Goal: Information Seeking & Learning: Understand process/instructions

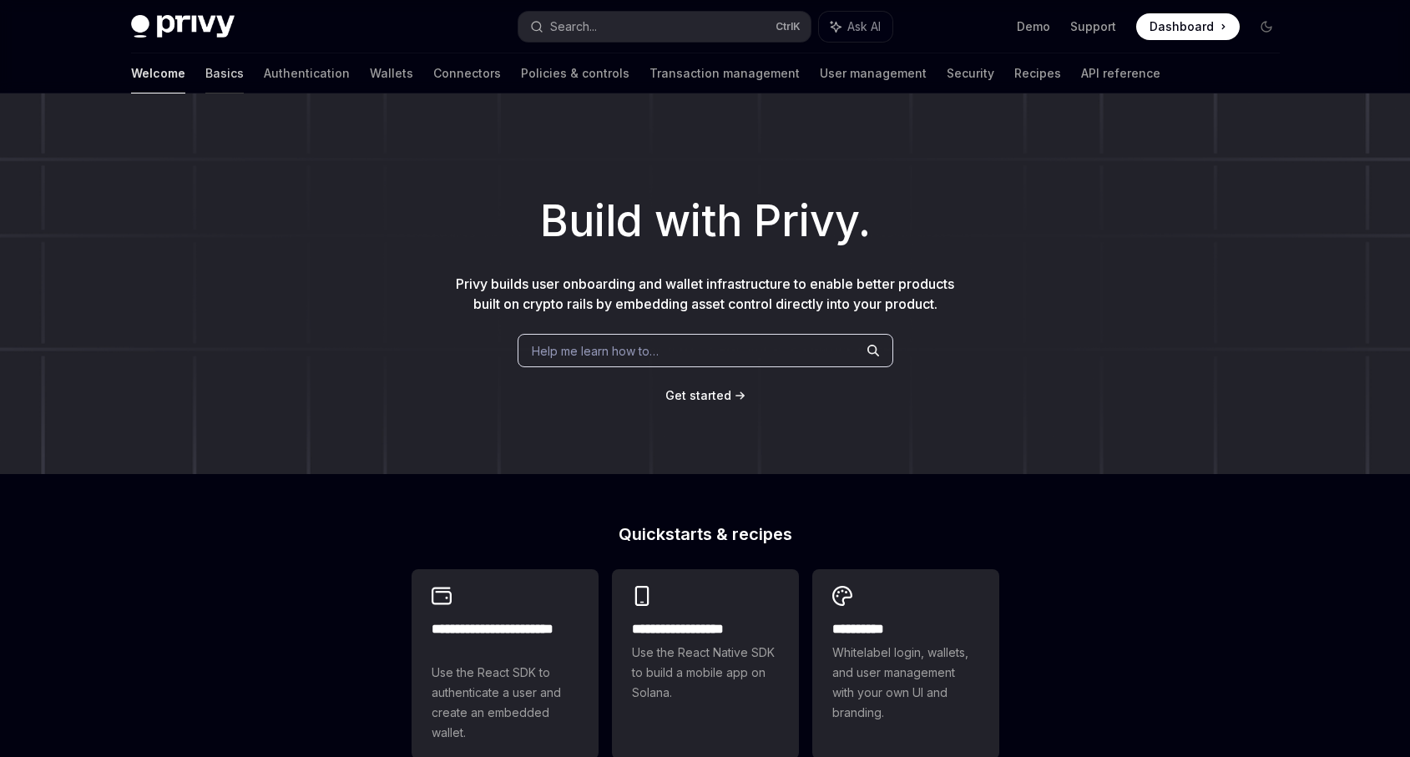
click at [205, 73] on link "Basics" at bounding box center [224, 73] width 38 height 40
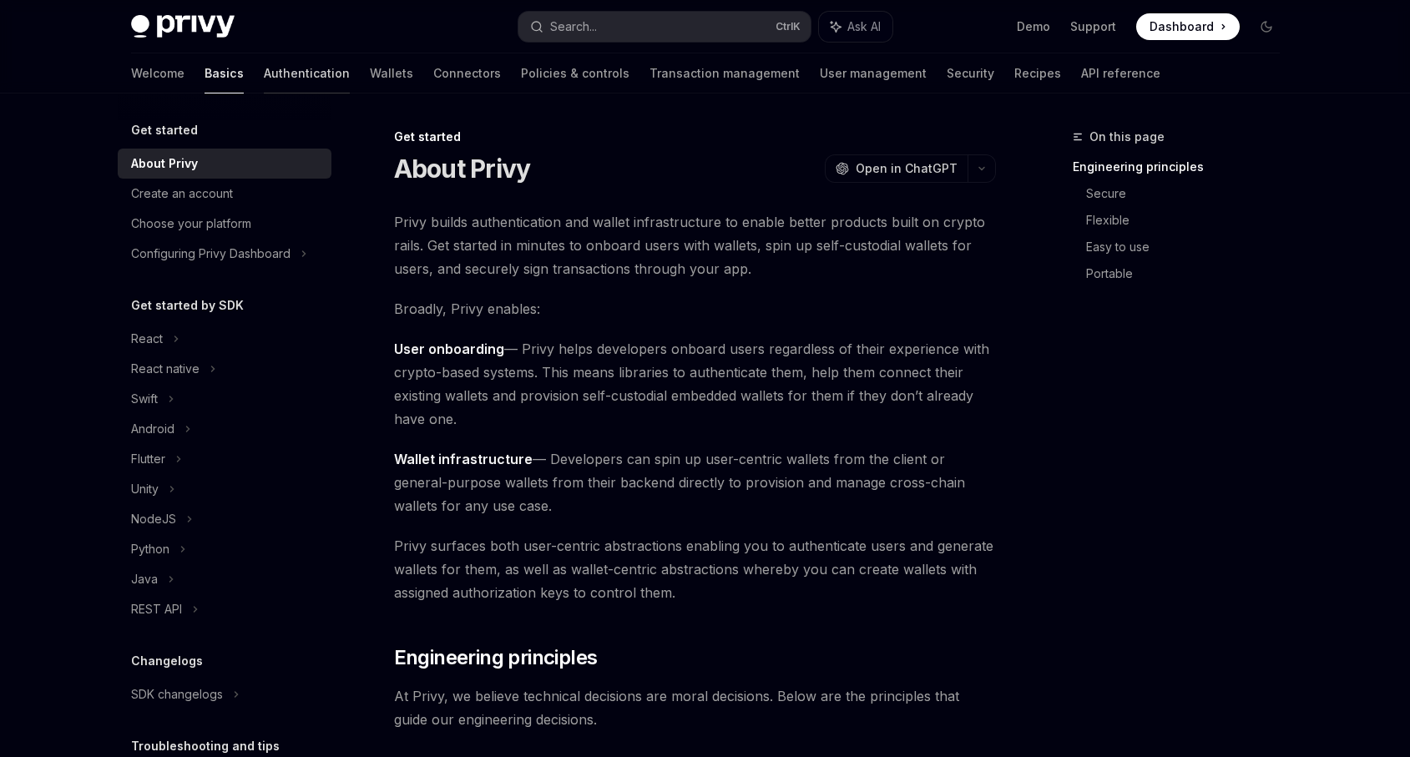
click at [264, 82] on link "Authentication" at bounding box center [307, 73] width 86 height 40
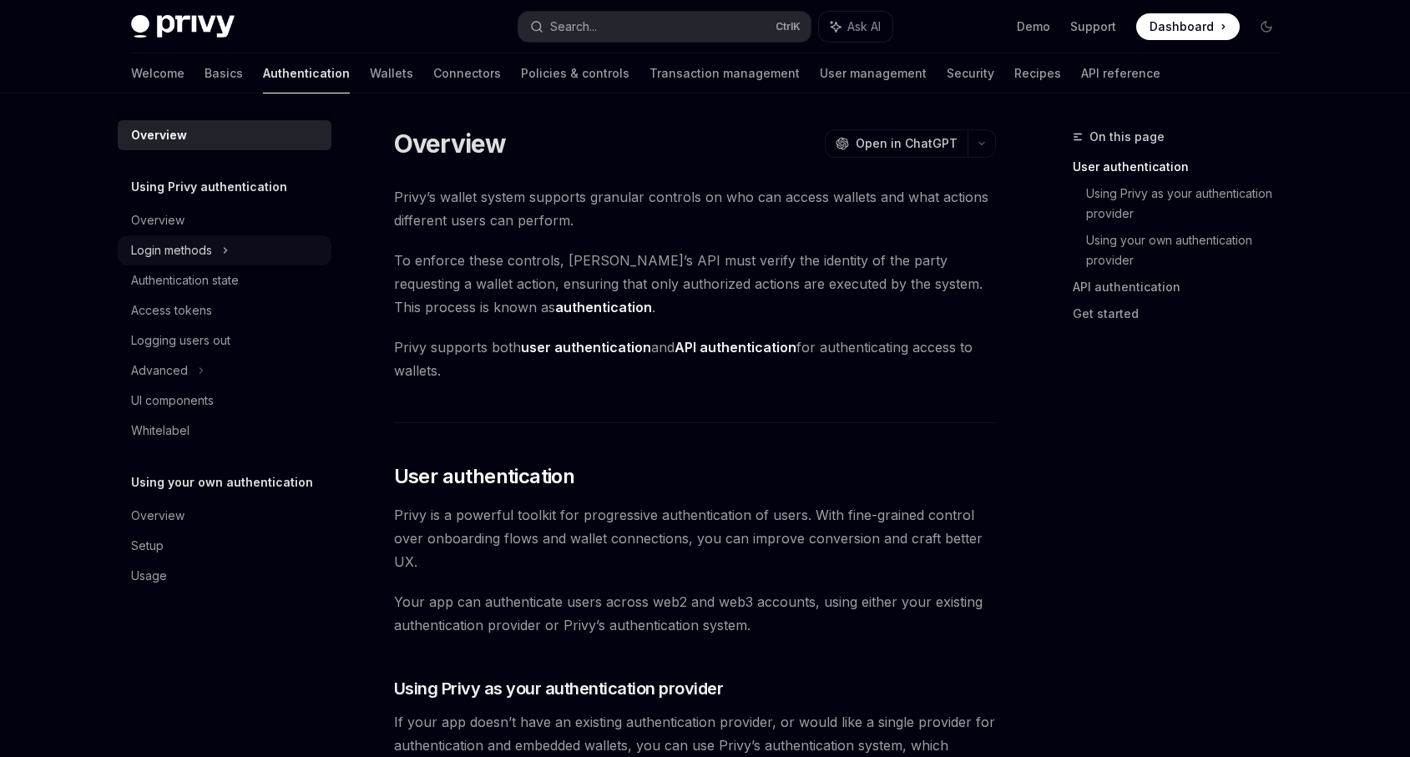
click at [223, 246] on icon at bounding box center [225, 250] width 7 height 20
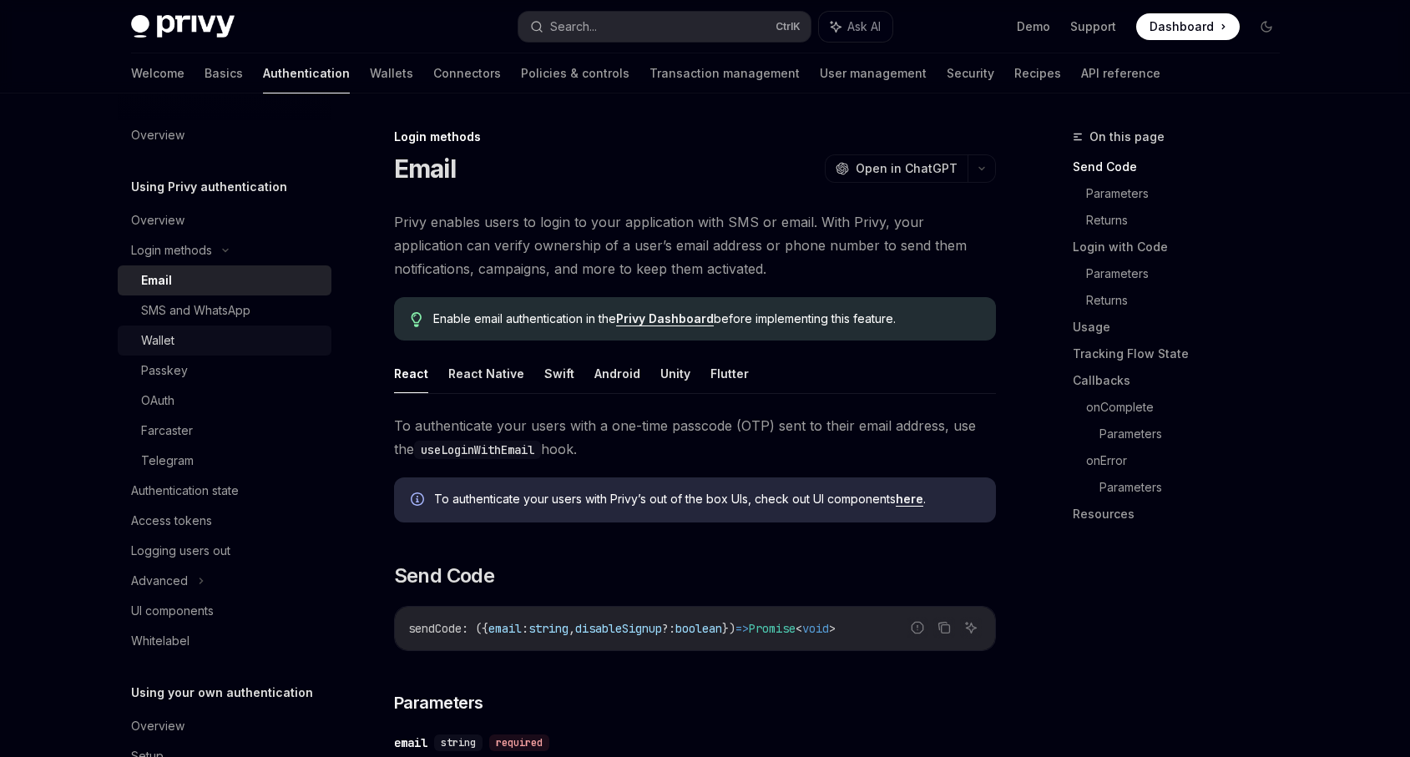
click at [218, 336] on div "Wallet" at bounding box center [231, 341] width 180 height 20
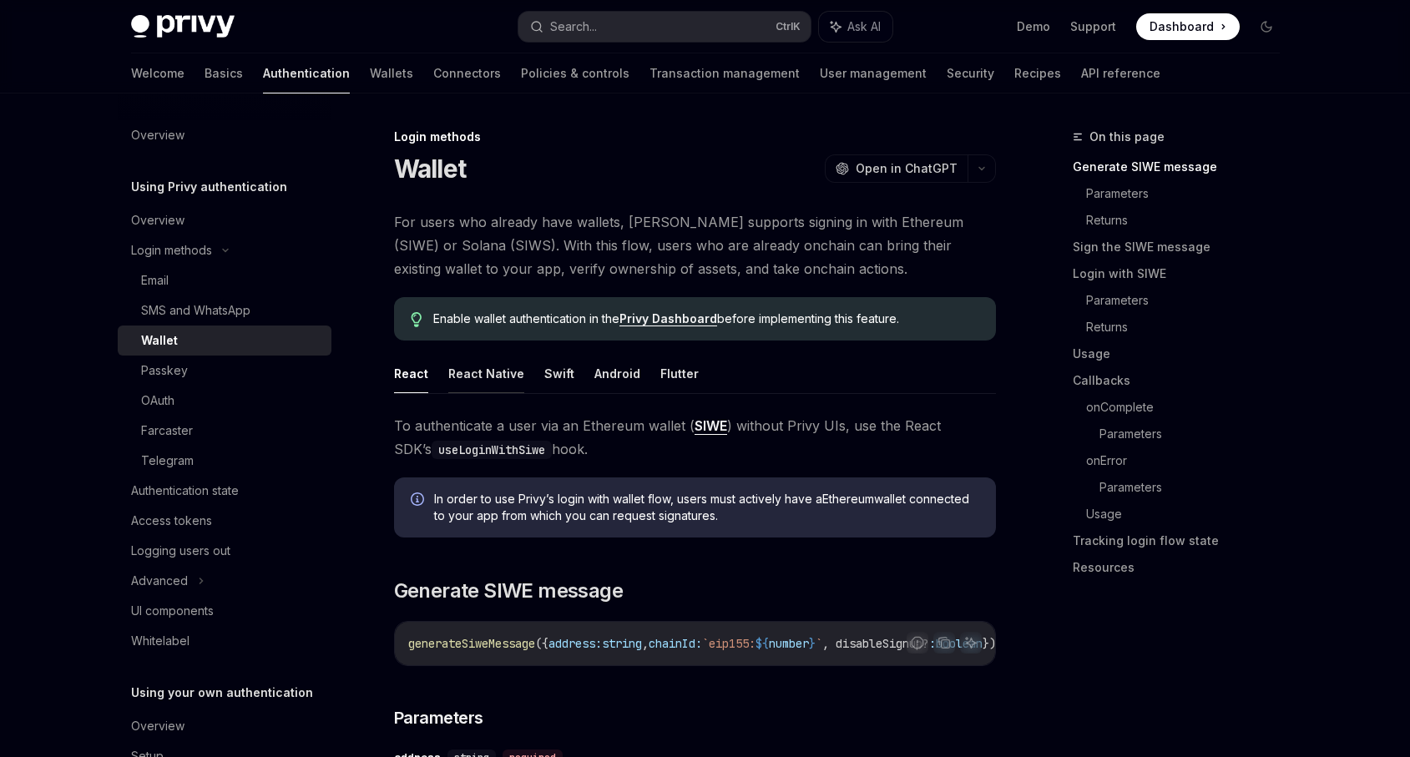
click at [491, 376] on button "React Native" at bounding box center [486, 373] width 76 height 39
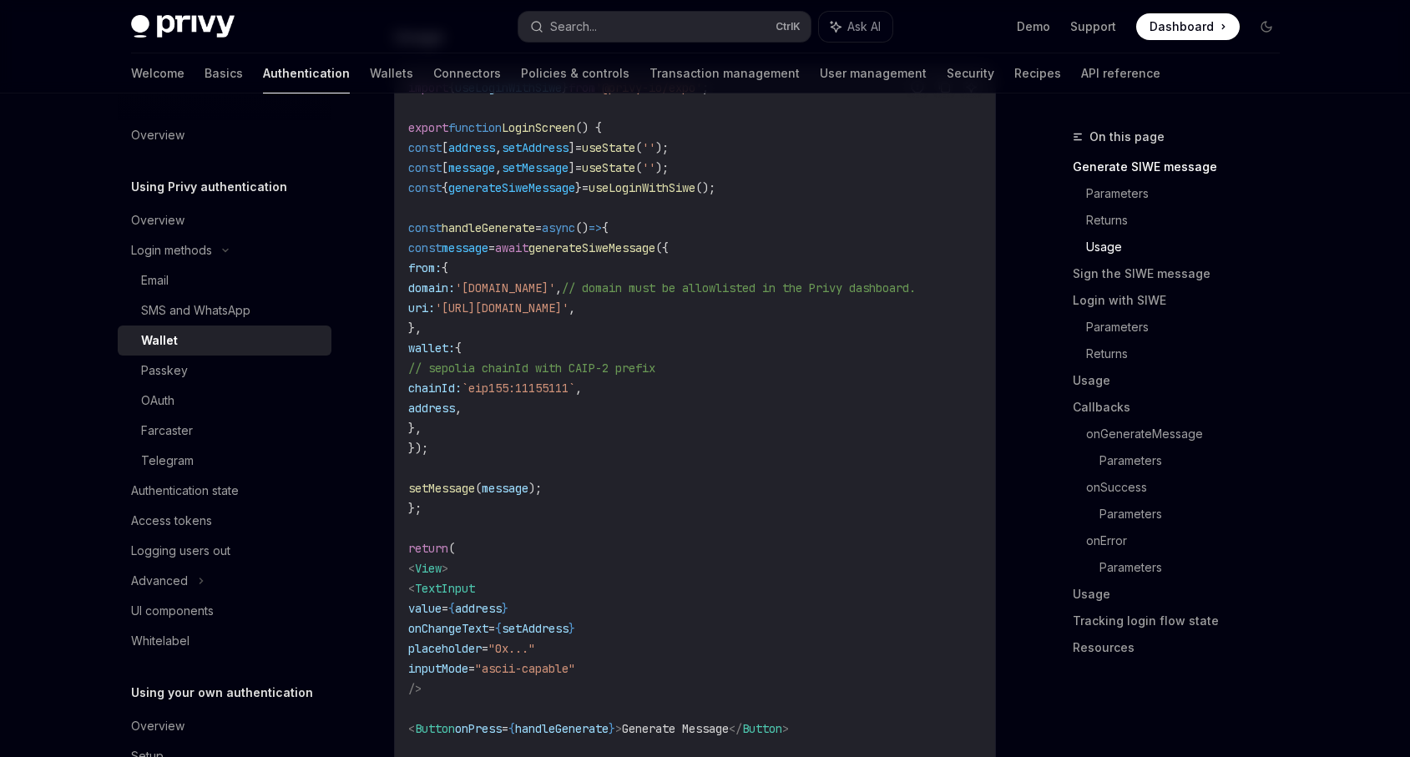
scroll to position [1503, 0]
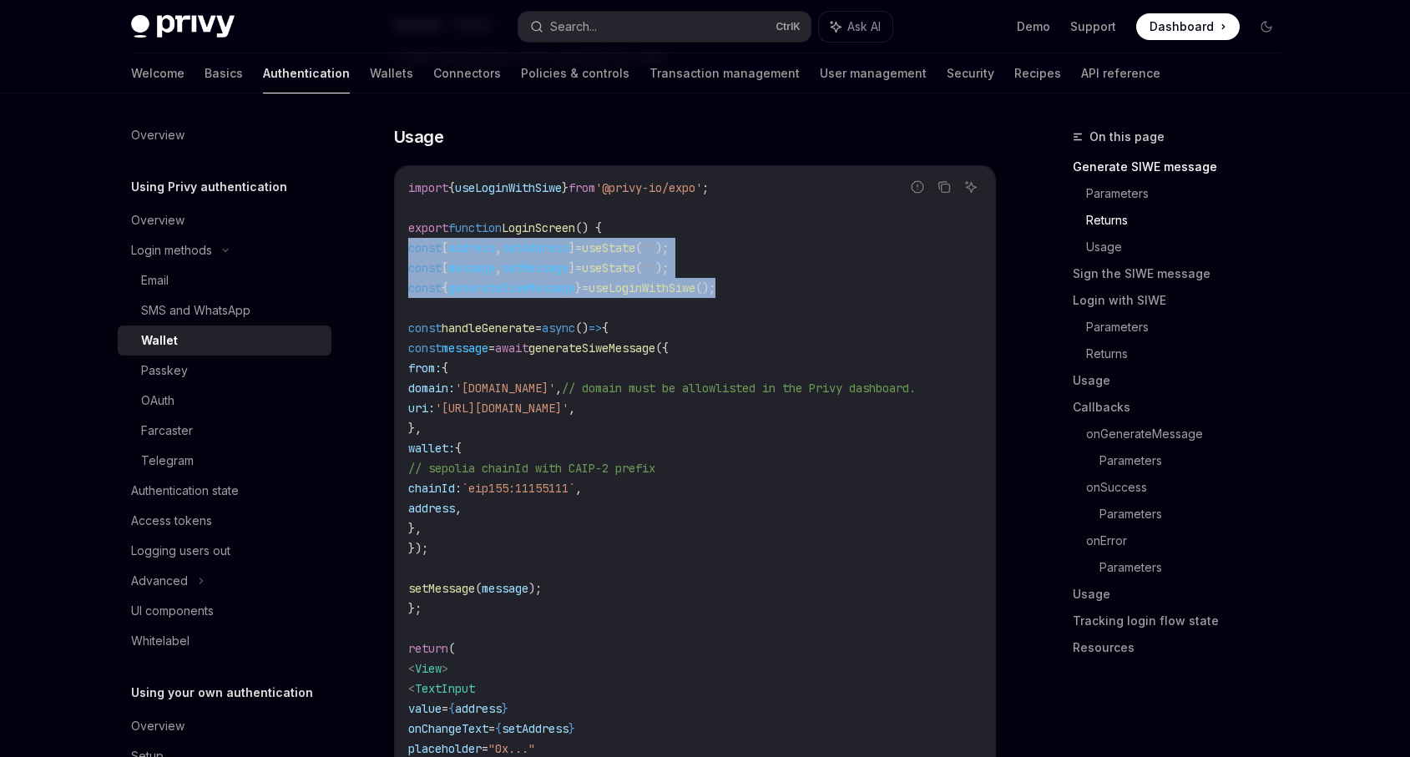
drag, startPoint x: 640, startPoint y: 301, endPoint x: 385, endPoint y: 263, distance: 258.3
copy code "const [ address , setAddress ] = useState ( '' ); const [ message , setMessage …"
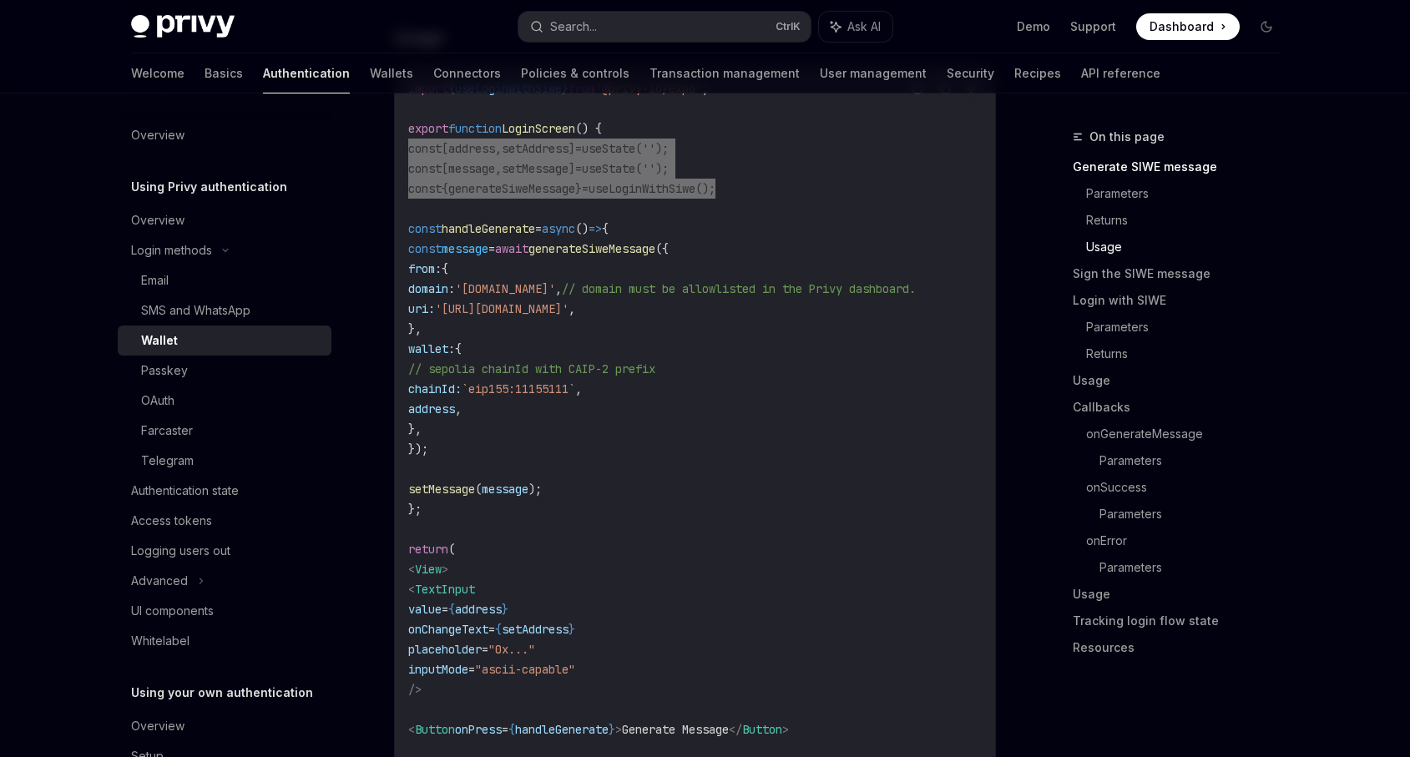
scroll to position [1603, 0]
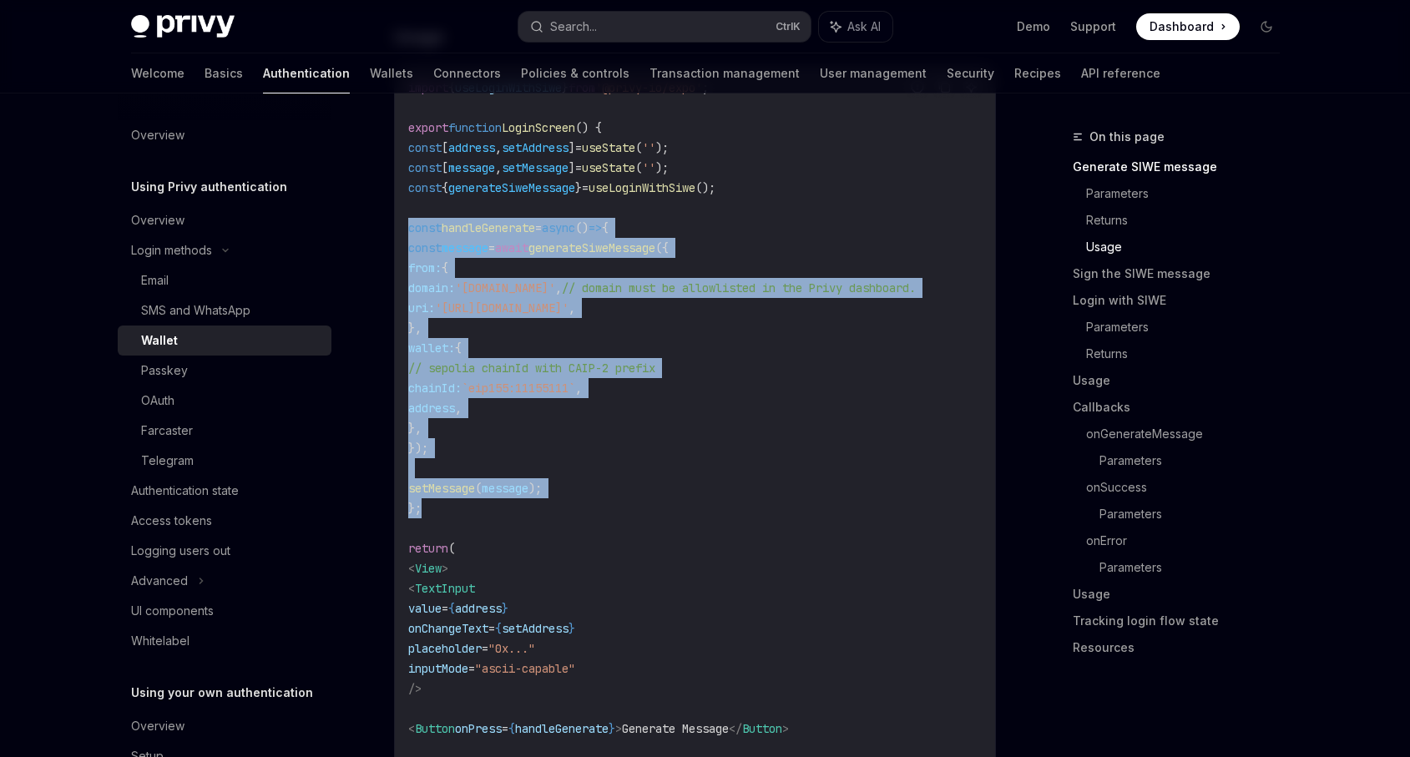
drag, startPoint x: 416, startPoint y: 511, endPoint x: 402, endPoint y: 235, distance: 275.8
click at [402, 235] on div "import { useLoginWithSiwe } from '@privy-io/expo' ; export function LoginScreen…" at bounding box center [695, 458] width 600 height 785
copy code "const handleGenerate = async () => { const message = await generateSiweMessage …"
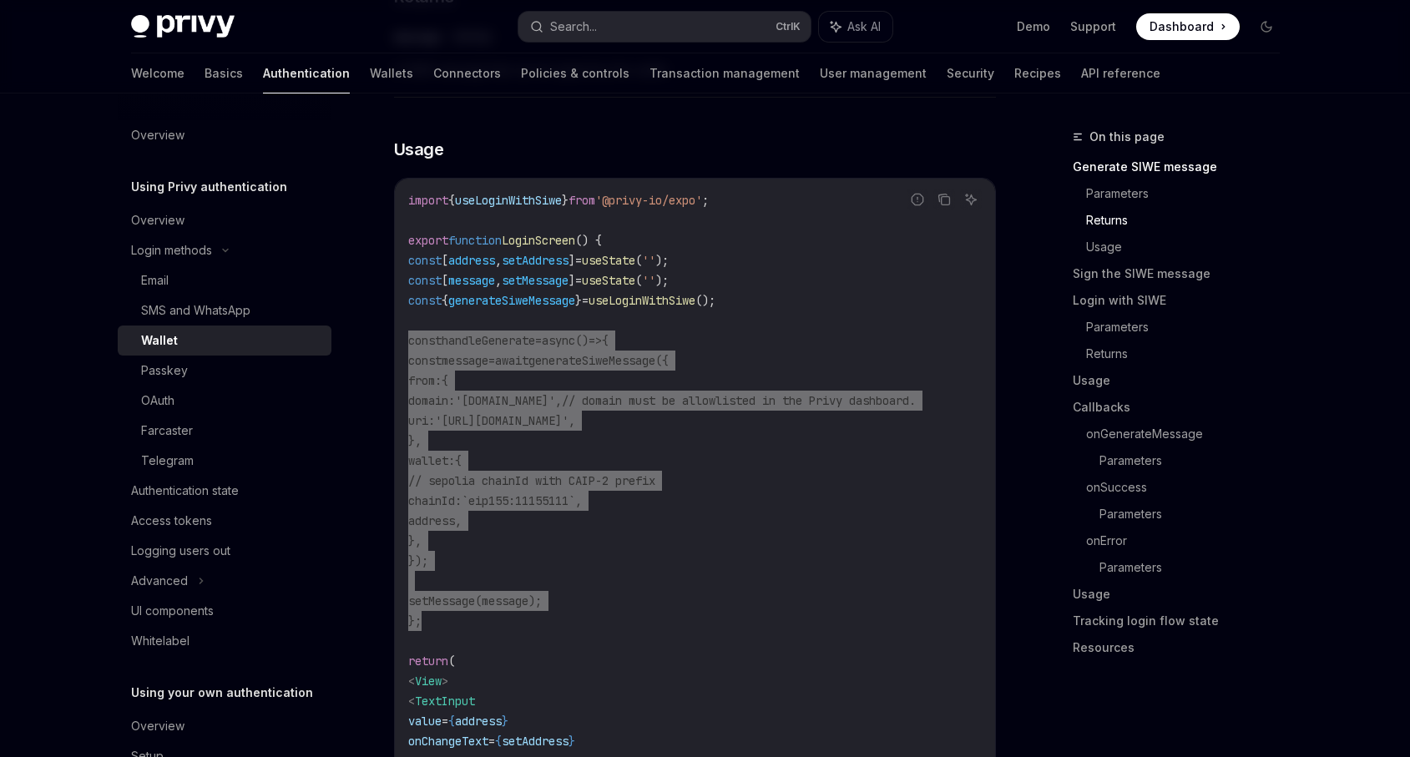
scroll to position [1503, 0]
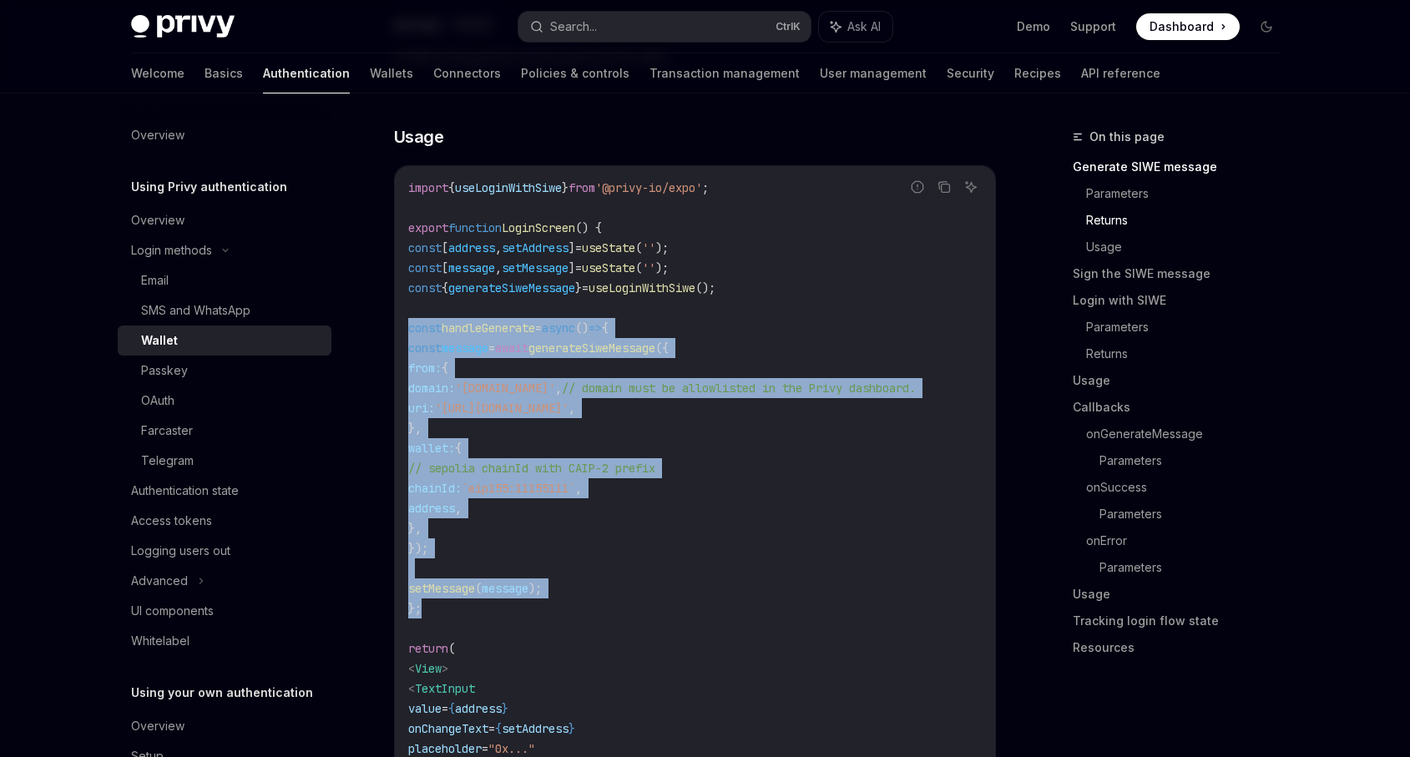
click at [524, 569] on code "import { useLoginWithSiwe } from '@privy-io/expo' ; export function LoginScreen…" at bounding box center [694, 558] width 573 height 761
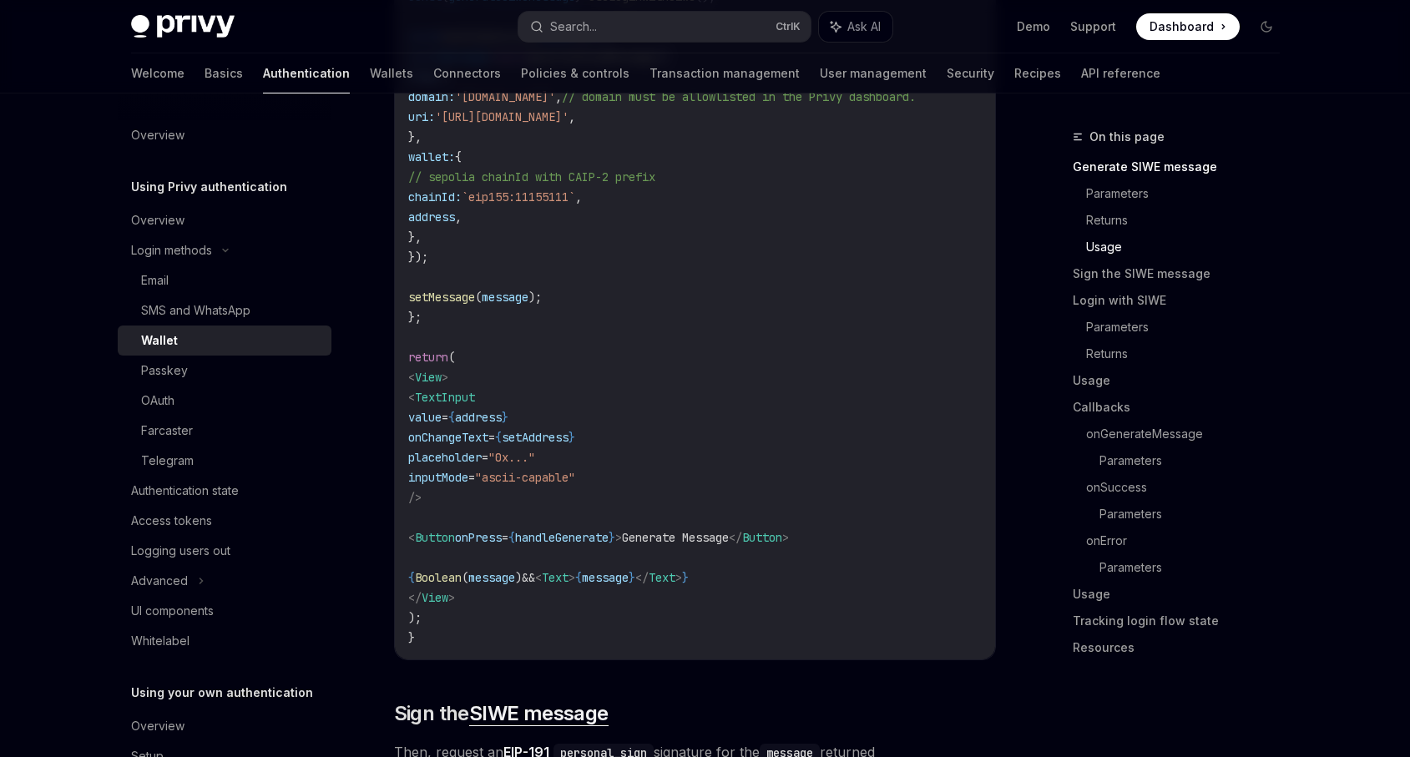
scroll to position [1803, 0]
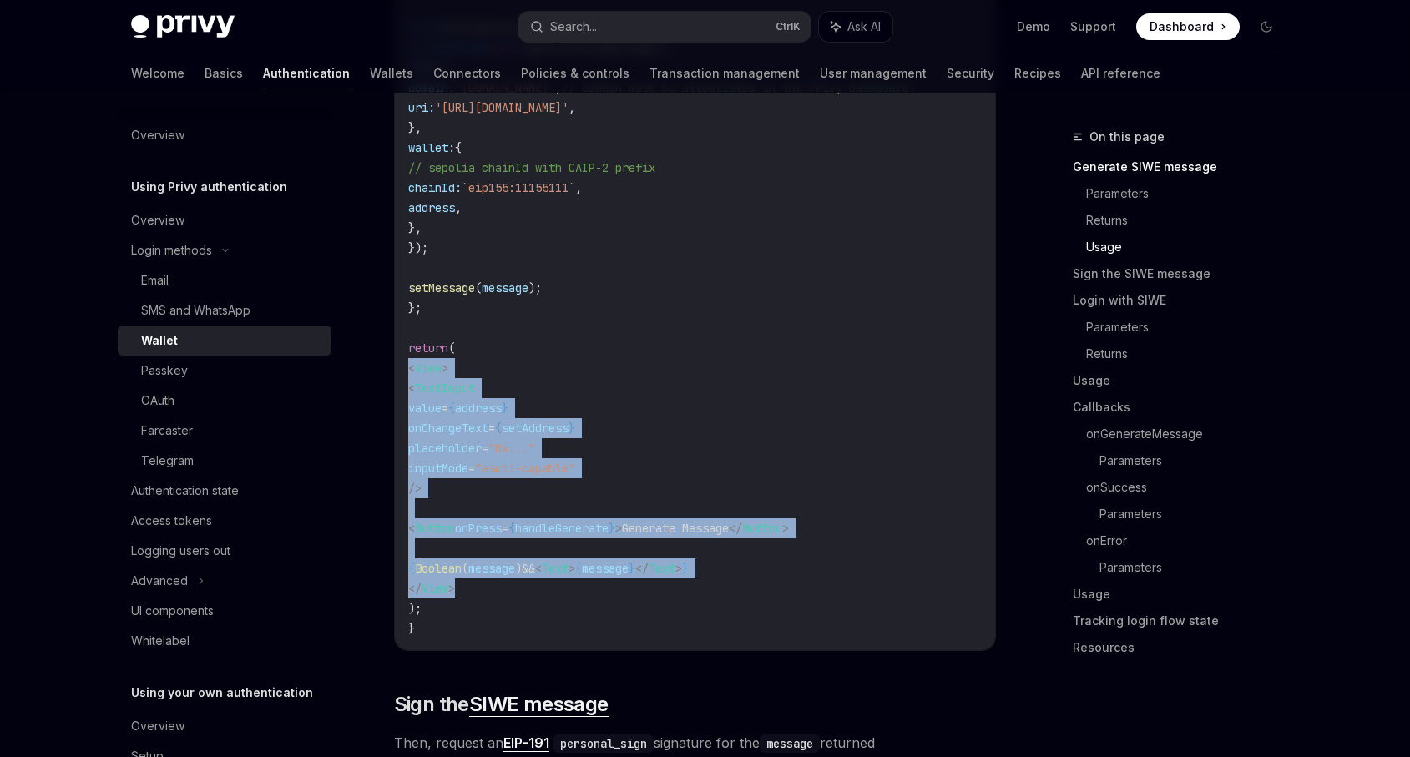
drag, startPoint x: 440, startPoint y: 582, endPoint x: 397, endPoint y: 377, distance: 209.1
click at [397, 377] on div "import { useLoginWithSiwe } from '@privy-io/expo' ; export function LoginScreen…" at bounding box center [695, 258] width 600 height 785
copy code "< View > < TextInput value = { address } onChangeText = { setAddress } placehol…"
click at [735, 457] on code "import { useLoginWithSiwe } from '@privy-io/expo' ; export function LoginScreen…" at bounding box center [694, 257] width 573 height 761
drag, startPoint x: 517, startPoint y: 595, endPoint x: 391, endPoint y: 380, distance: 249.5
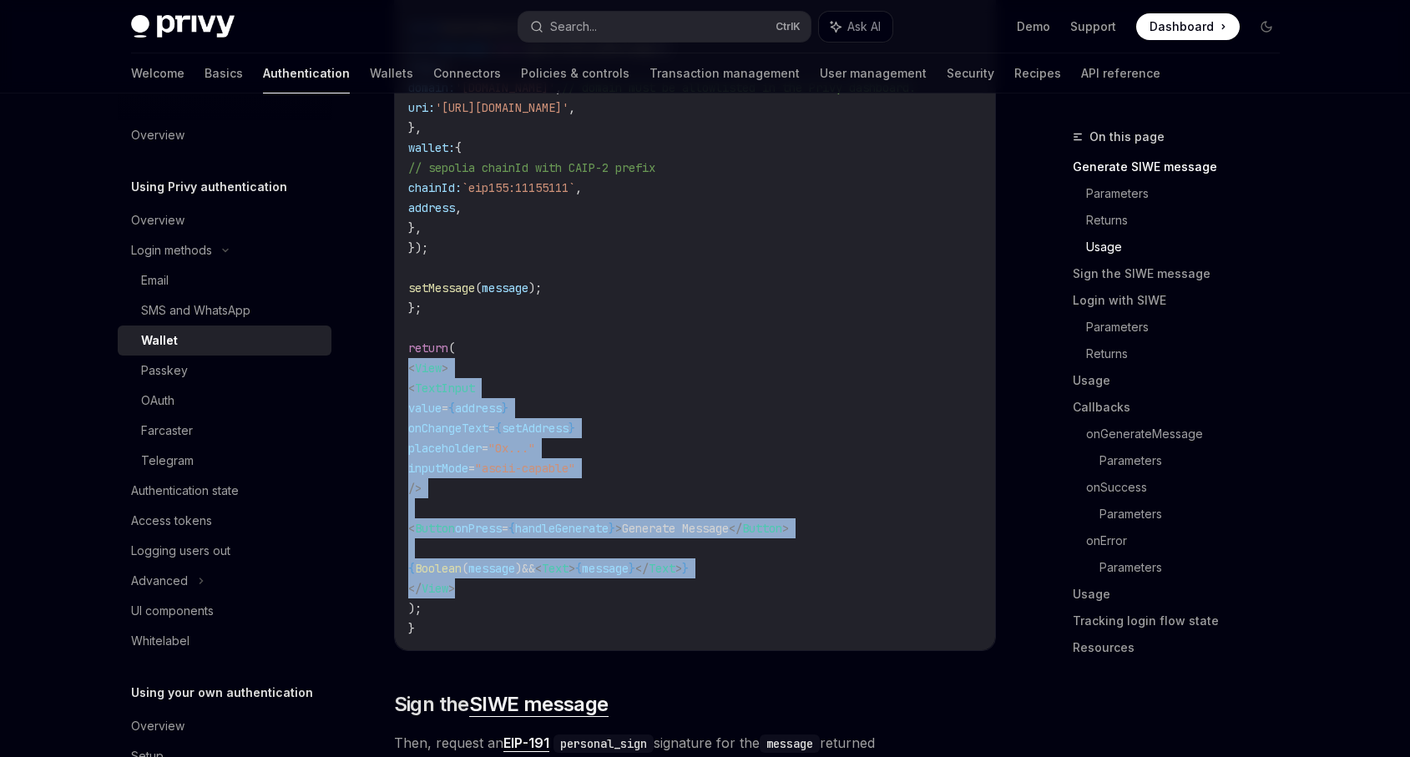
copy code "< View > < TextInput value = { address } onChangeText = { setAddress } placehol…"
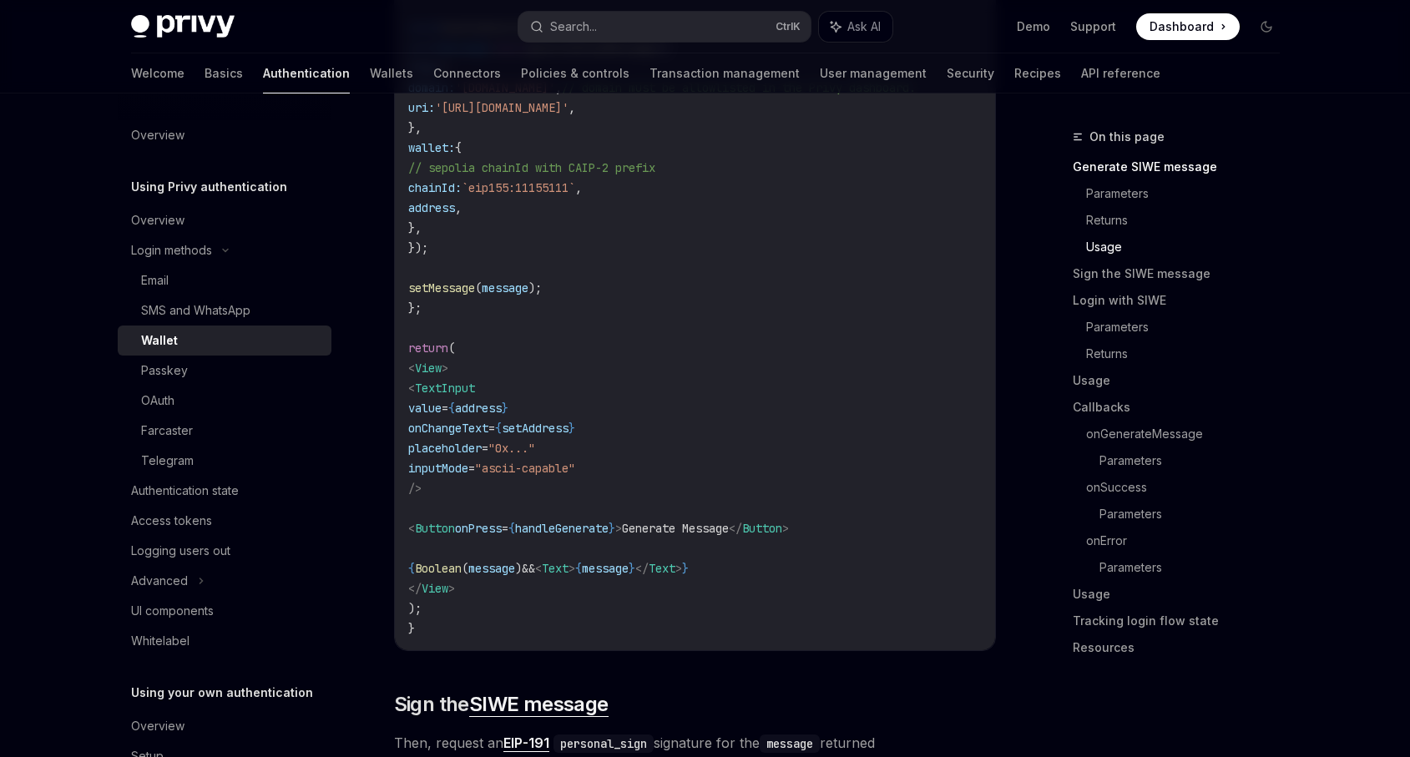
click at [606, 320] on code "import { useLoginWithSiwe } from '@privy-io/expo' ; export function LoginScreen…" at bounding box center [694, 257] width 573 height 761
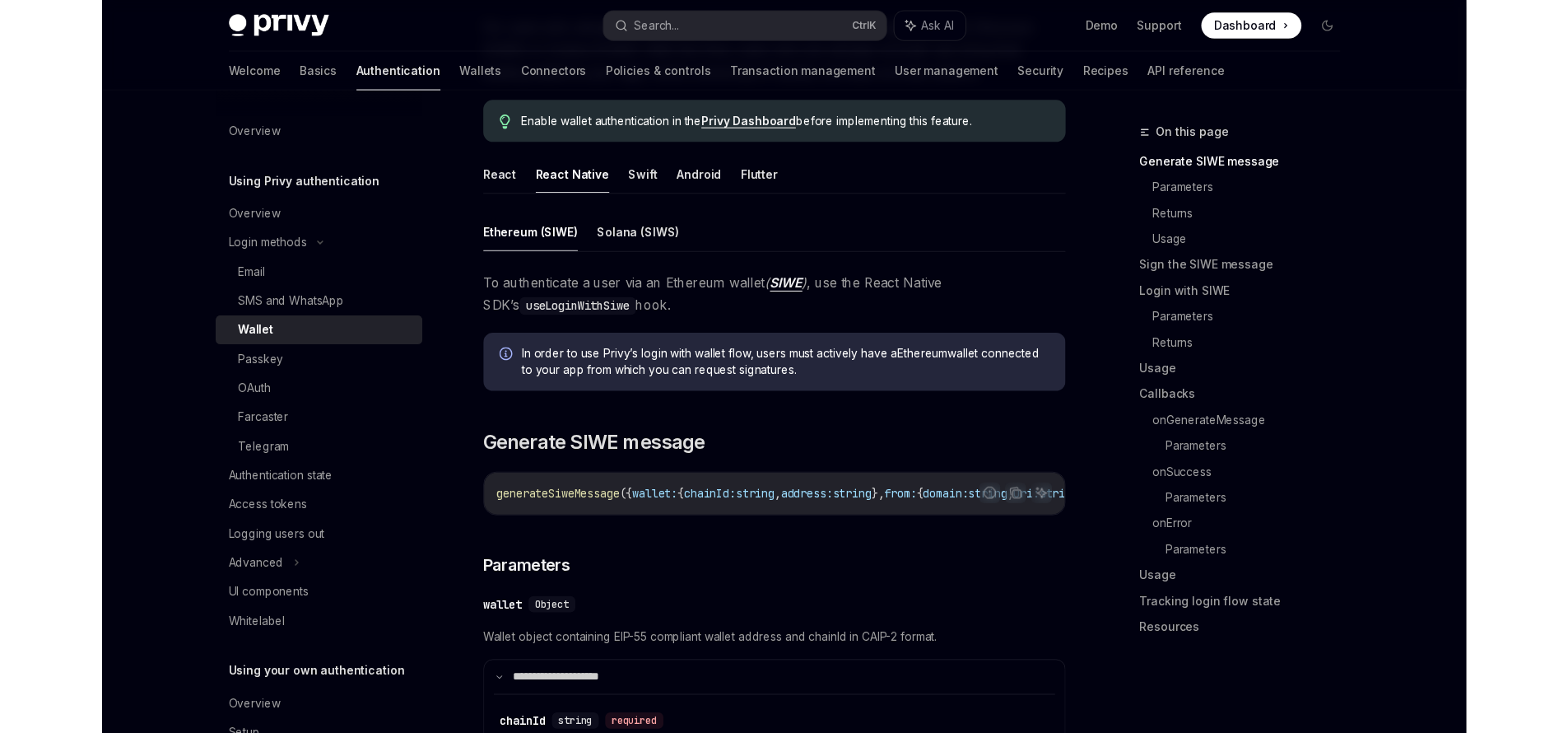
scroll to position [197, 0]
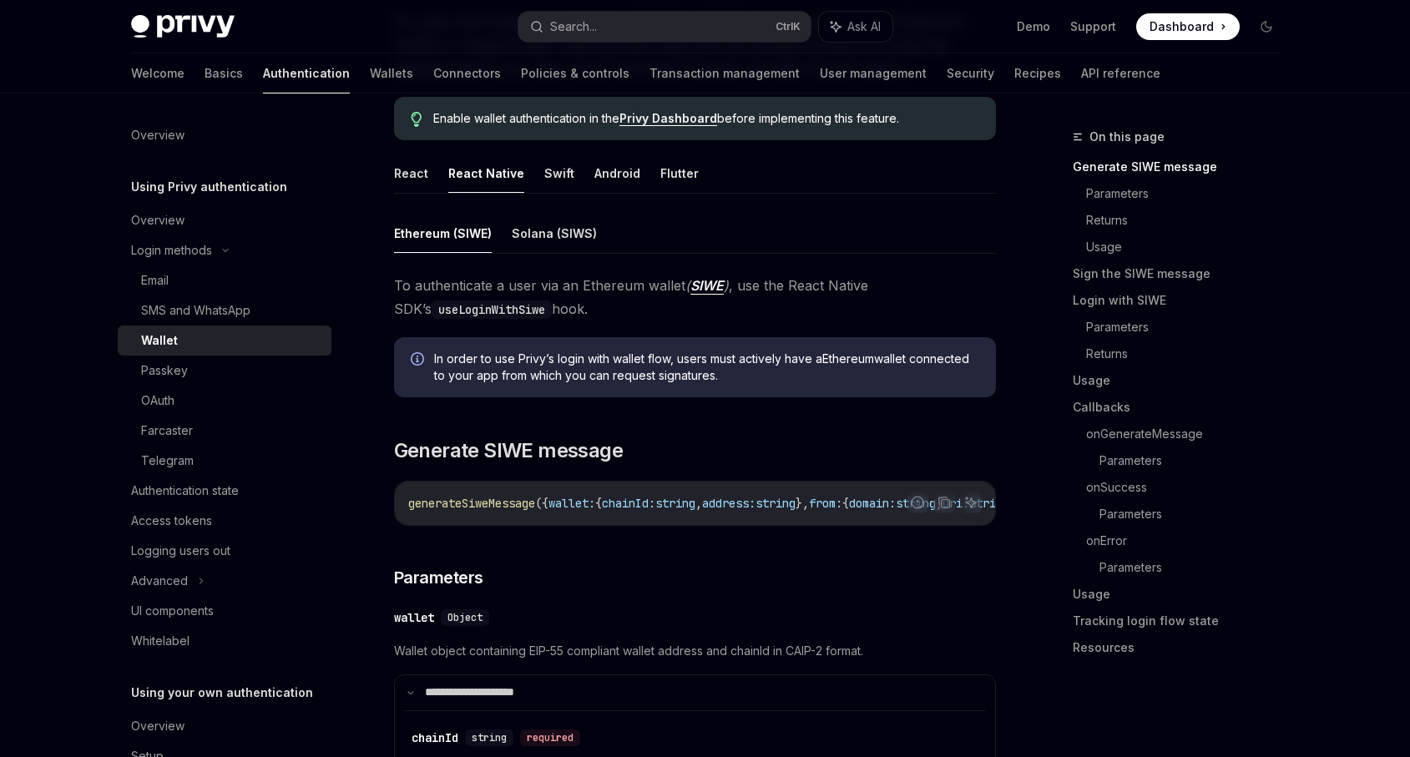
type textarea "*"
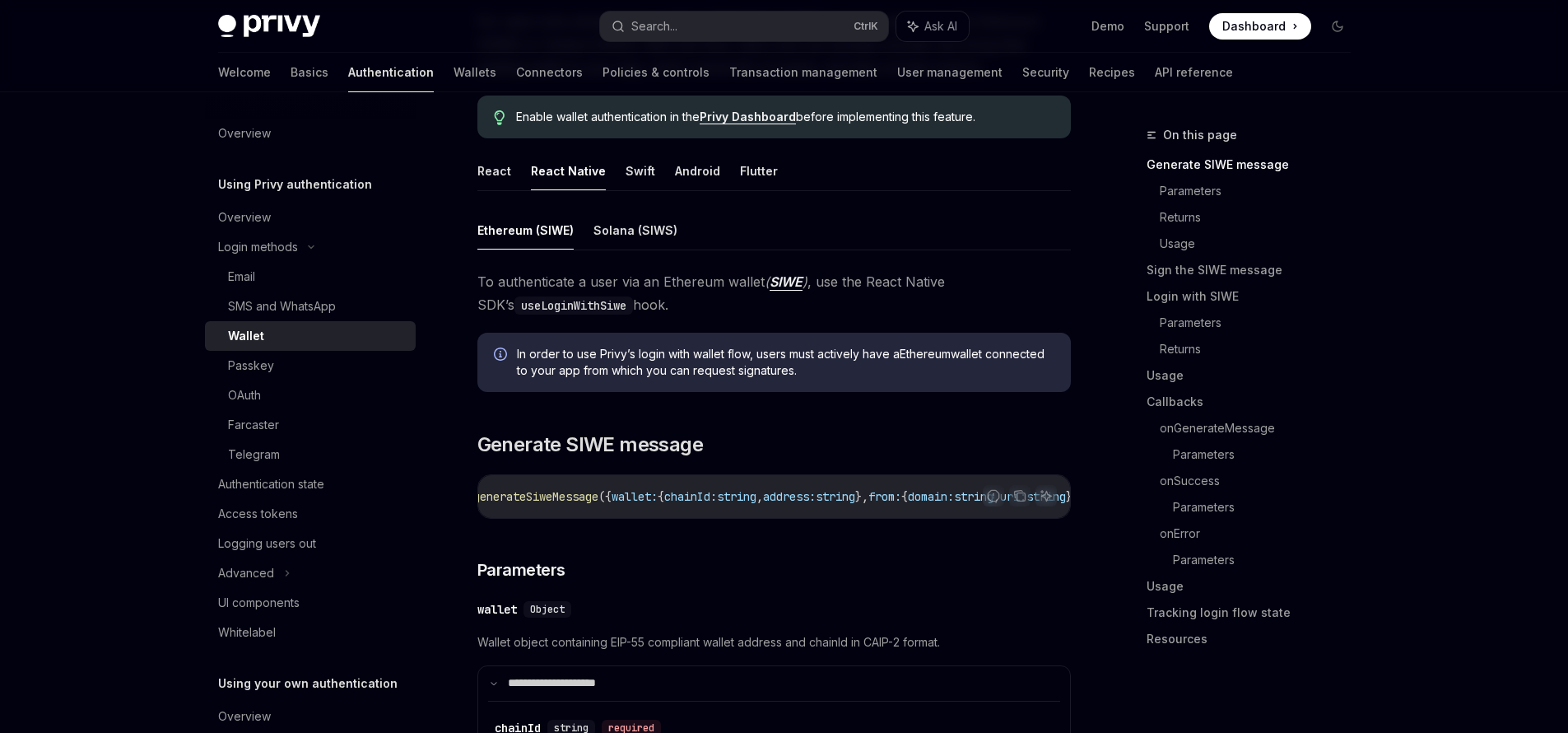
scroll to position [0, 0]
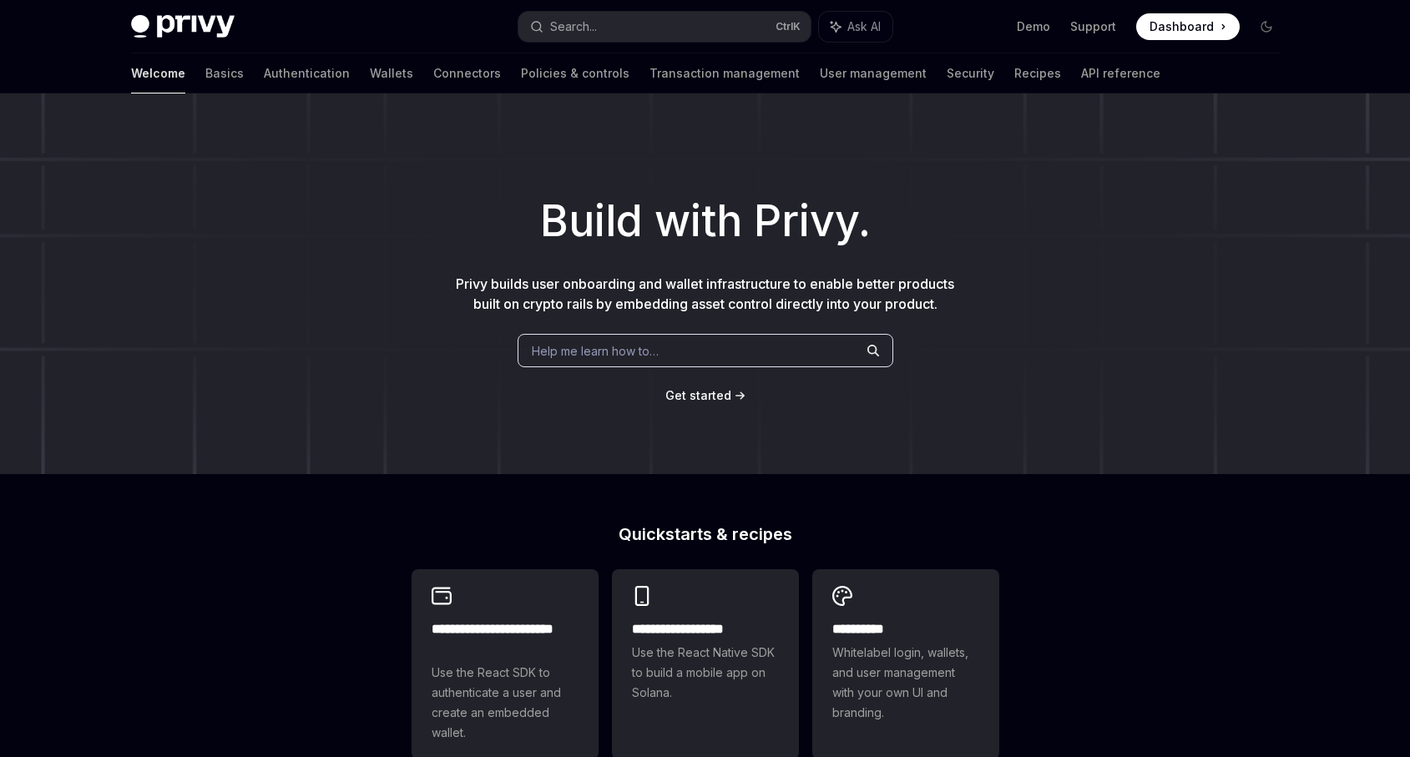
click at [1179, 25] on span "Dashboard" at bounding box center [1181, 26] width 64 height 17
